Goal: Navigation & Orientation: Find specific page/section

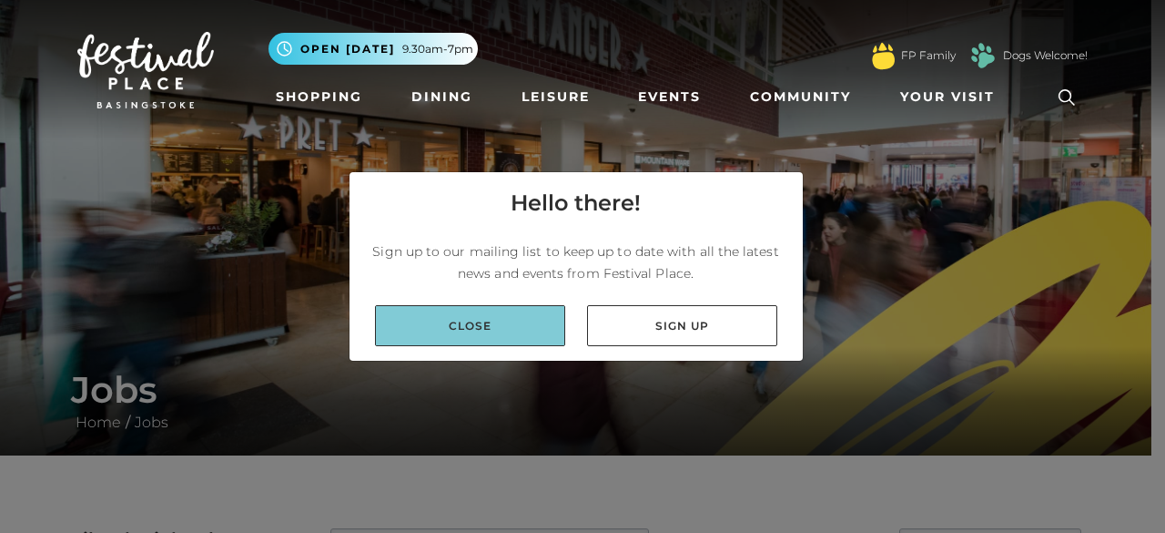
click at [429, 319] on link "Close" at bounding box center [470, 325] width 190 height 41
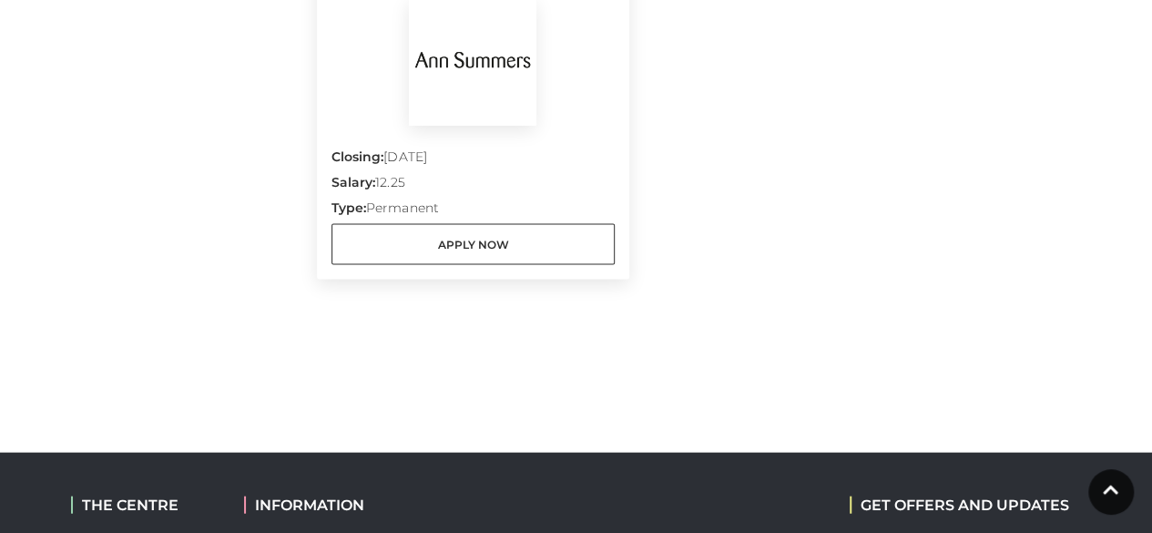
scroll to position [2163, 0]
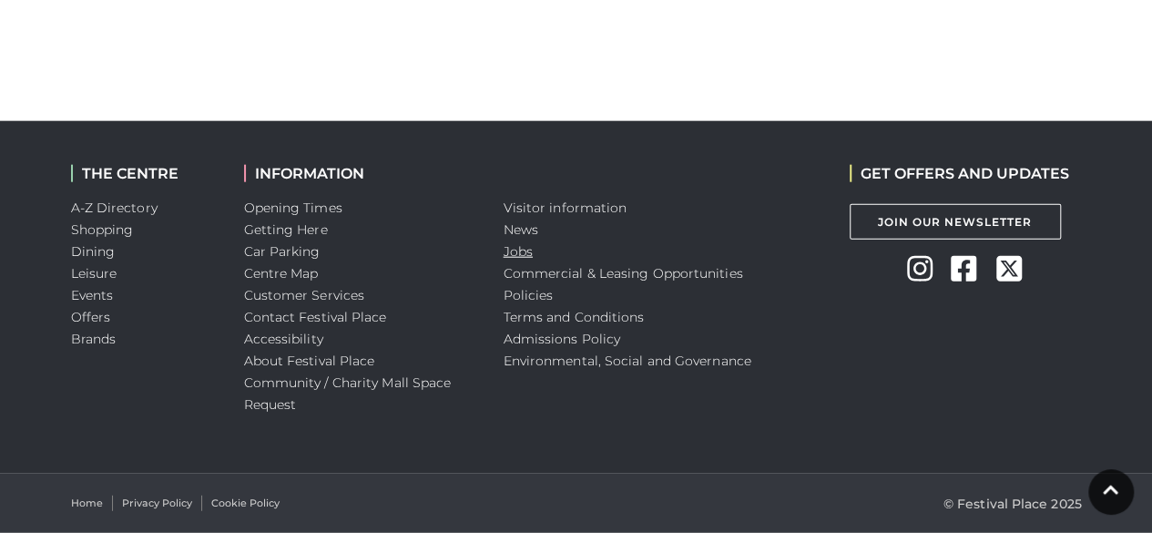
click at [519, 249] on link "Jobs" at bounding box center [517, 251] width 29 height 16
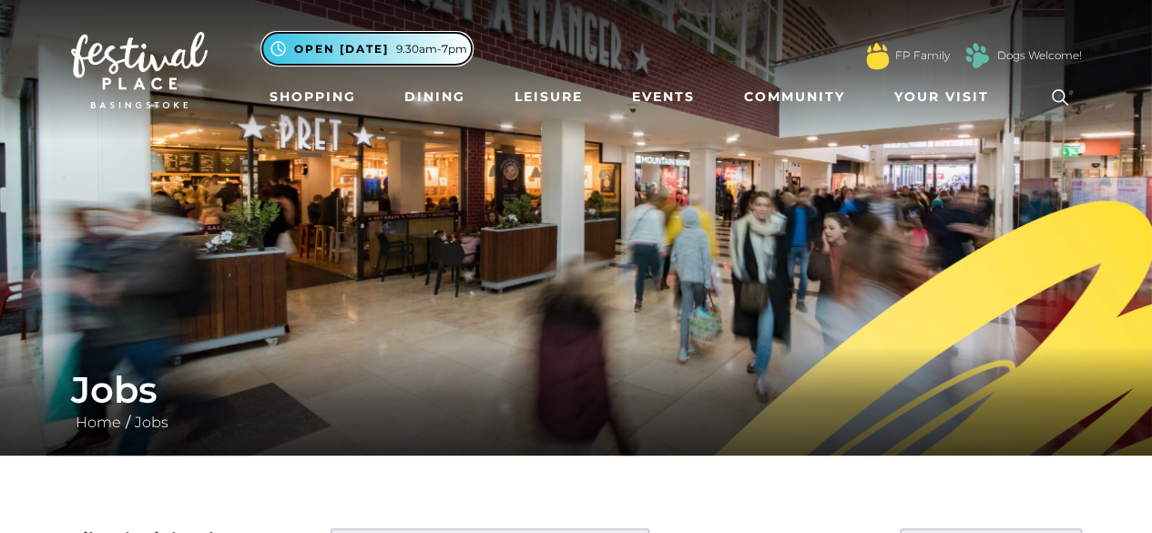
click at [359, 48] on span "Open [DATE]" at bounding box center [341, 49] width 95 height 16
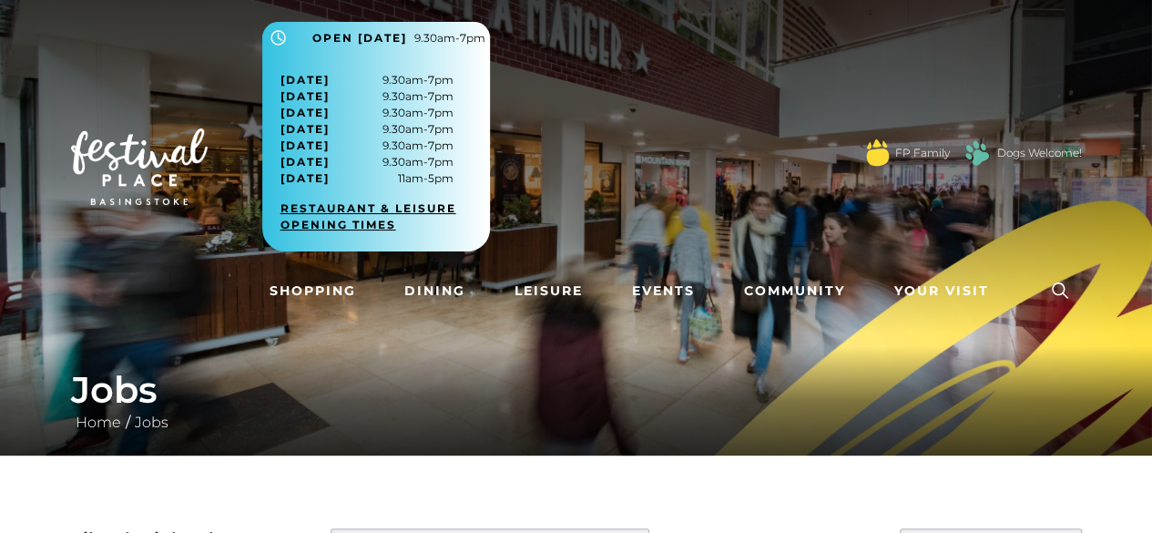
click at [335, 203] on link "Restaurant & Leisure opening times" at bounding box center [382, 216] width 205 height 33
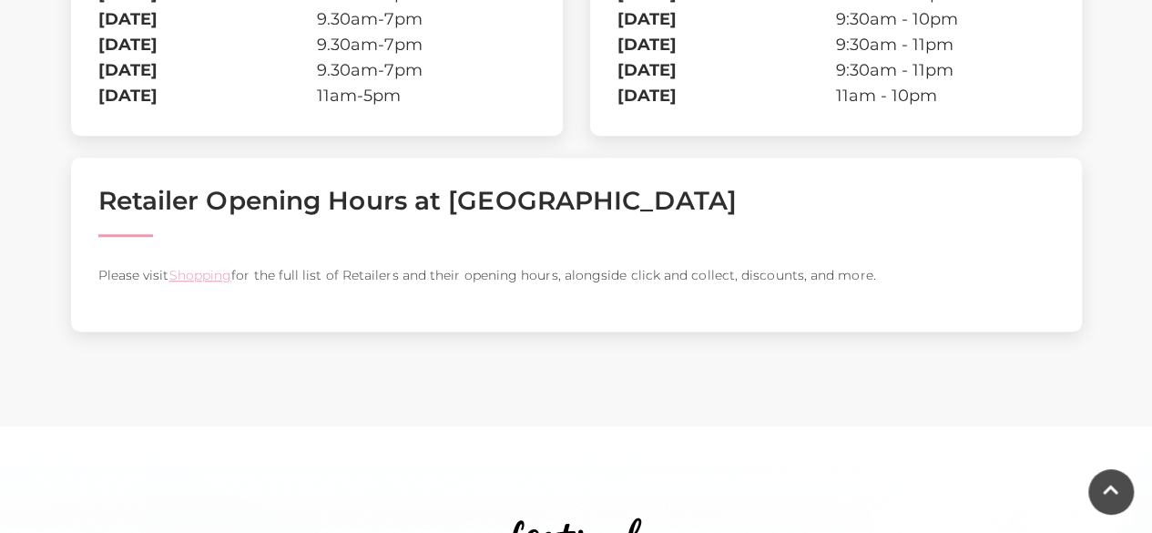
scroll to position [711, 0]
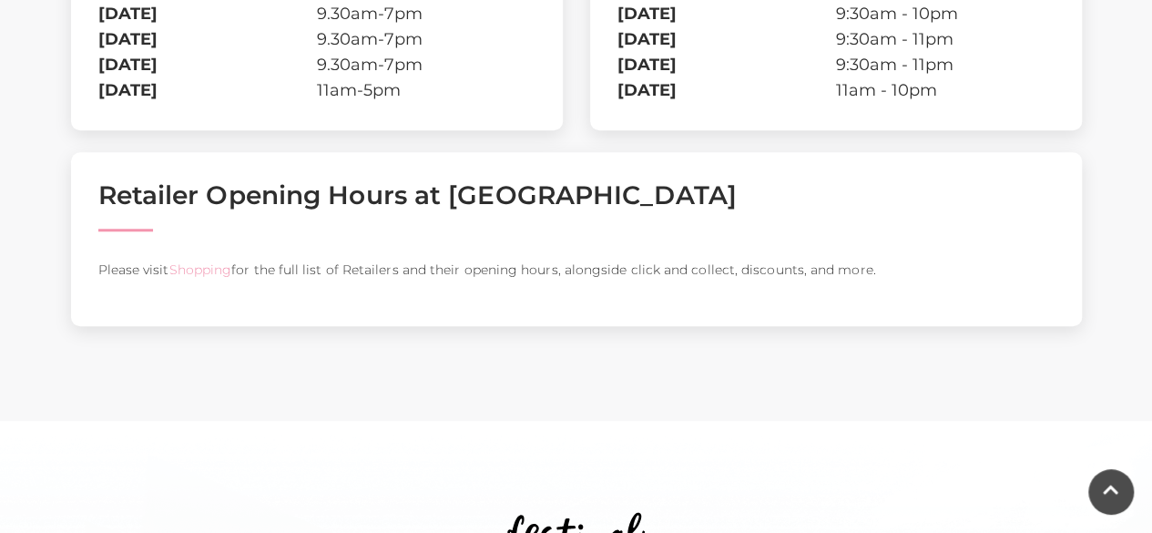
click at [206, 271] on link "Shopping" at bounding box center [199, 269] width 63 height 16
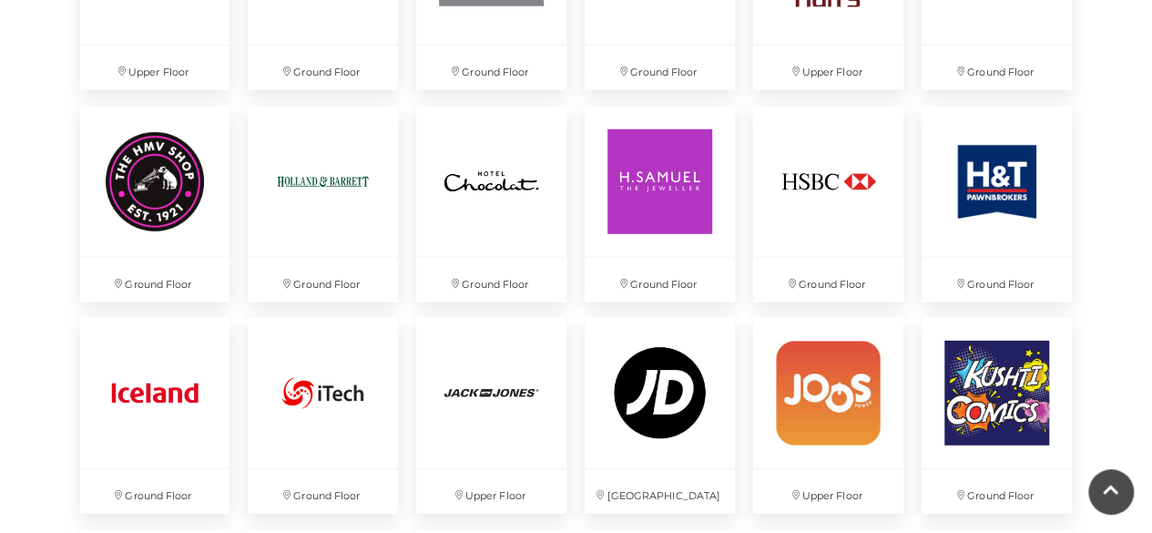
scroll to position [2534, 0]
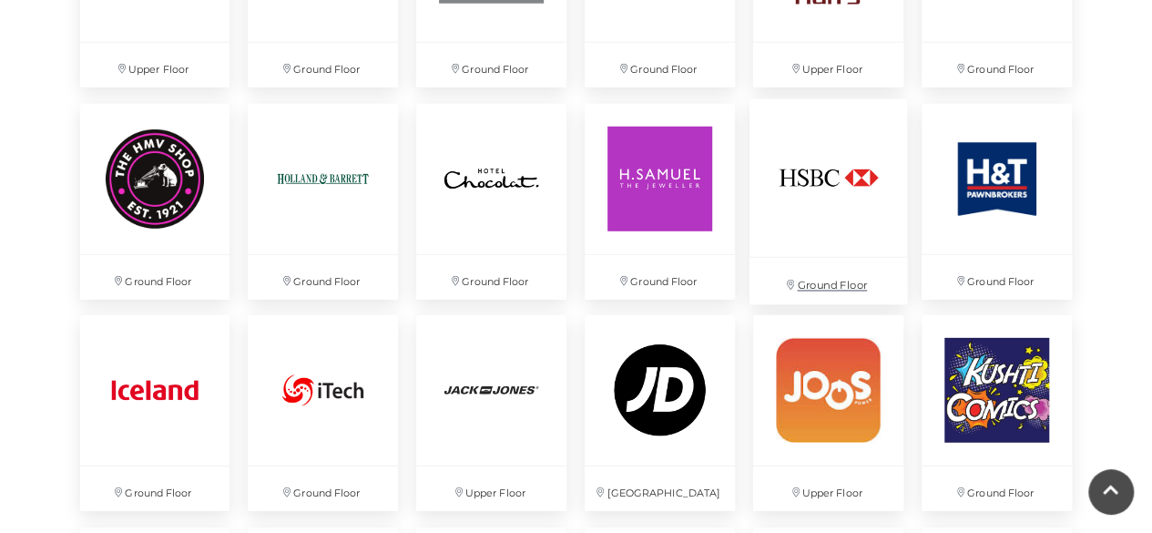
click at [803, 203] on img at bounding box center [828, 177] width 158 height 158
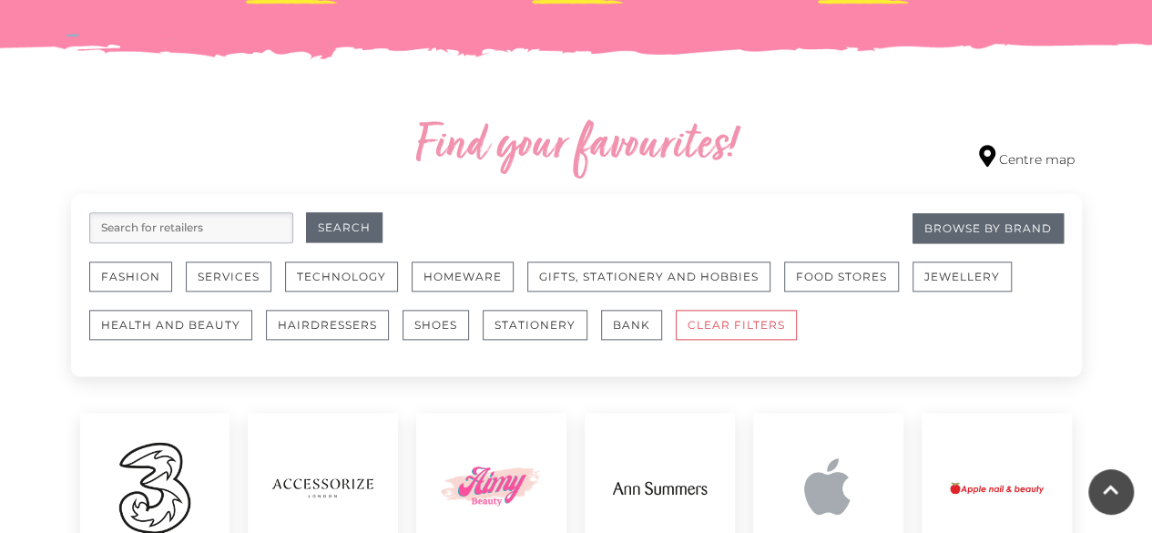
scroll to position [955, 0]
click at [821, 276] on button "Food Stores" at bounding box center [841, 275] width 115 height 30
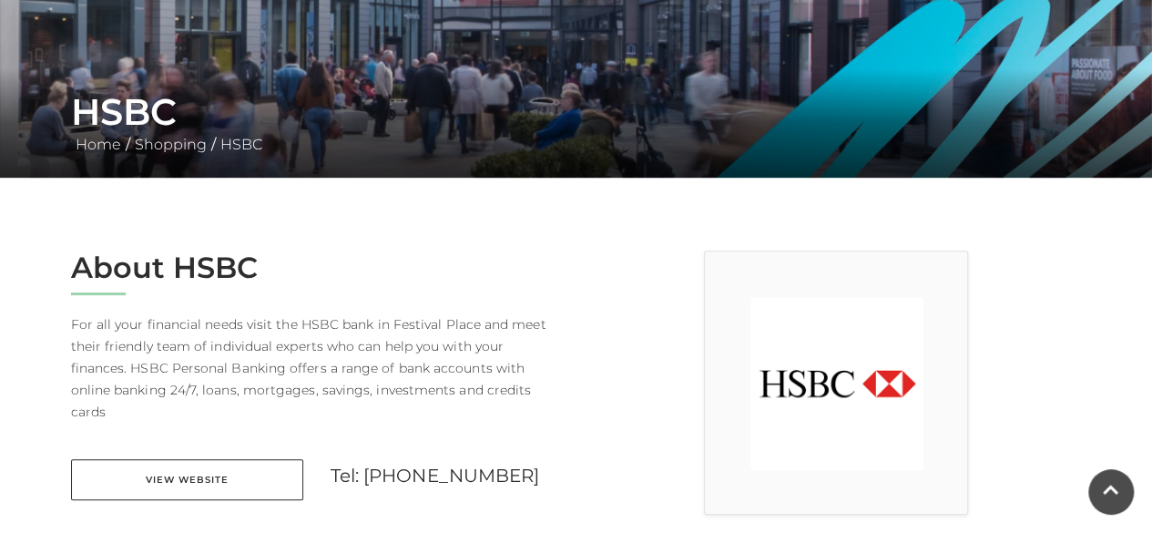
scroll to position [276, 0]
